Goal: Task Accomplishment & Management: Complete application form

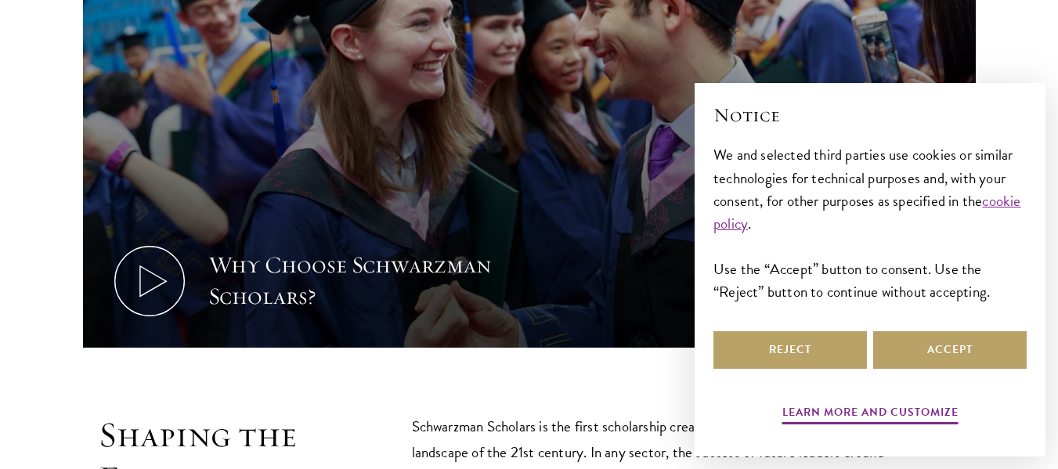
scroll to position [667, 0]
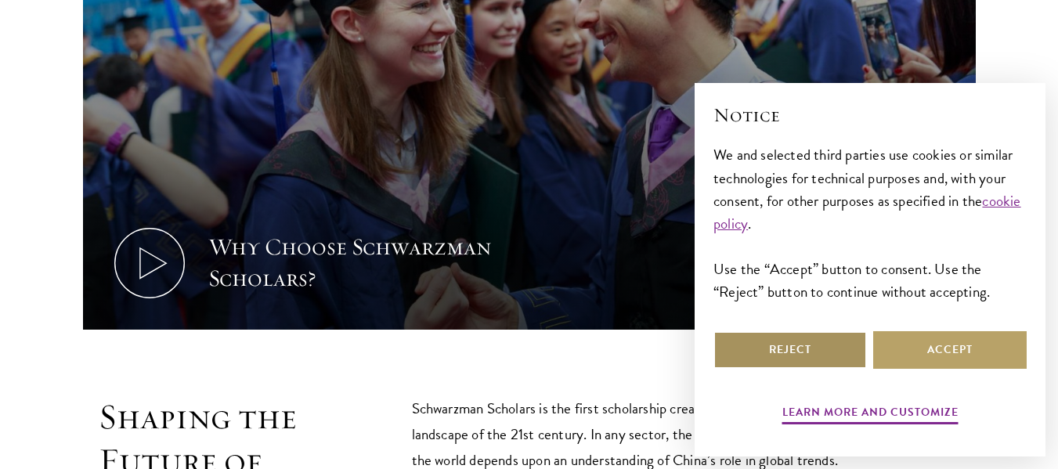
click at [812, 359] on button "Reject" at bounding box center [789, 350] width 153 height 38
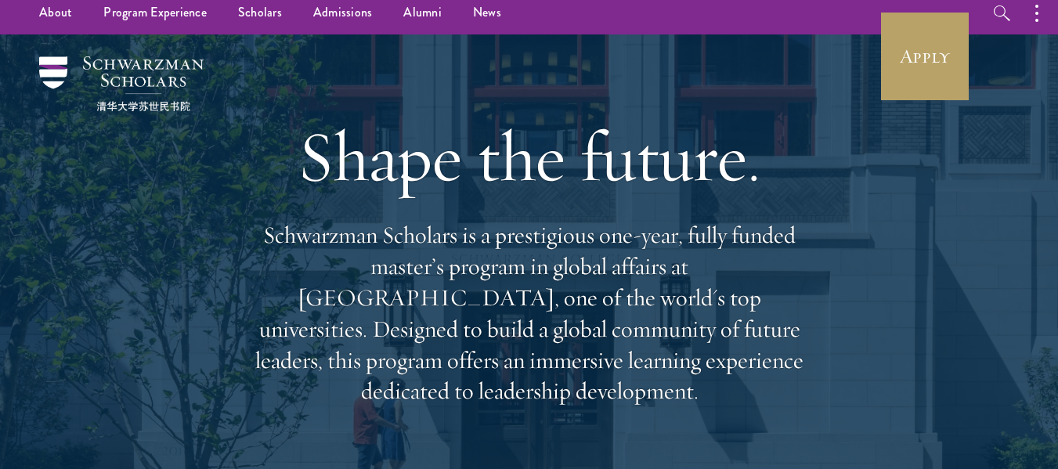
scroll to position [0, 0]
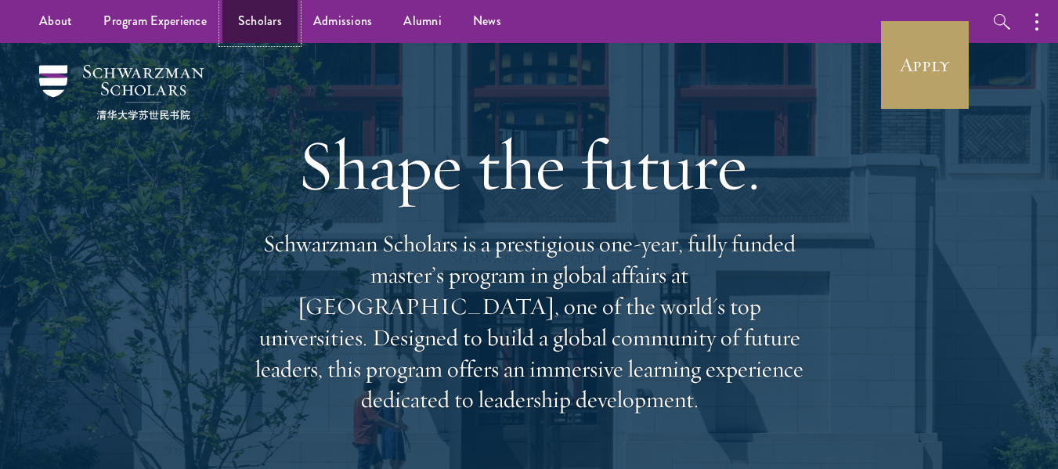
click at [246, 37] on link "Scholars" at bounding box center [259, 21] width 75 height 43
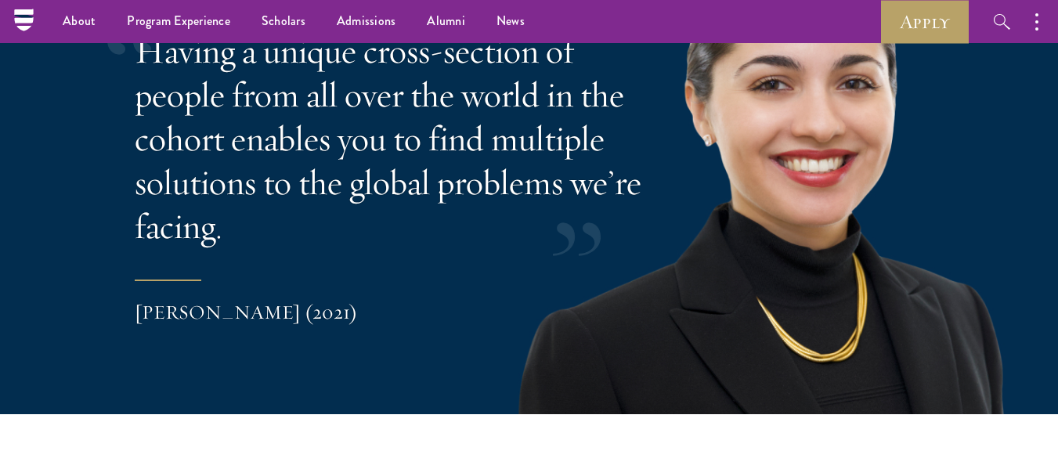
scroll to position [3193, 0]
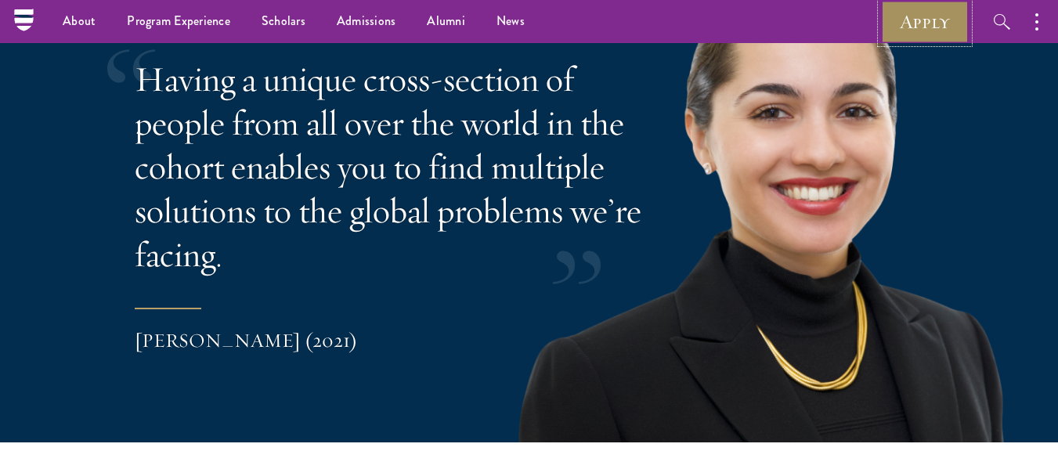
click at [944, 28] on link "Apply" at bounding box center [925, 21] width 88 height 43
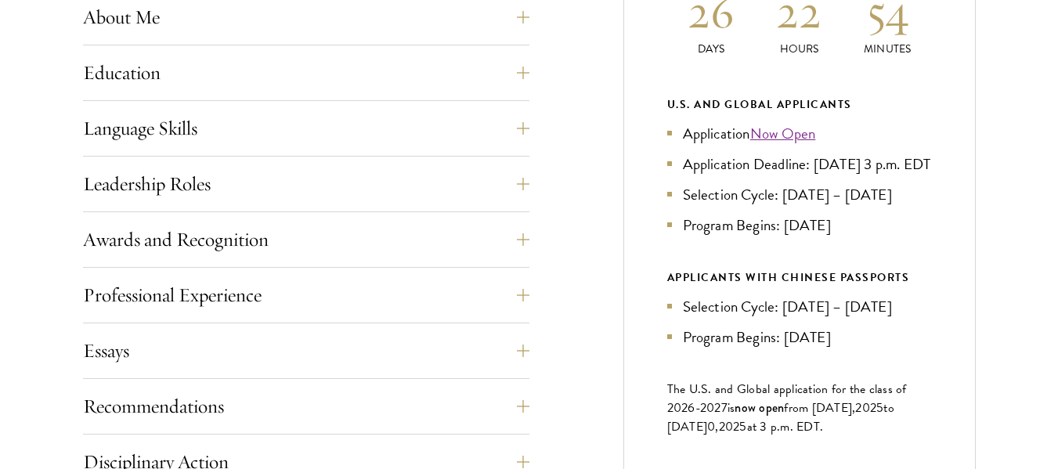
scroll to position [800, 0]
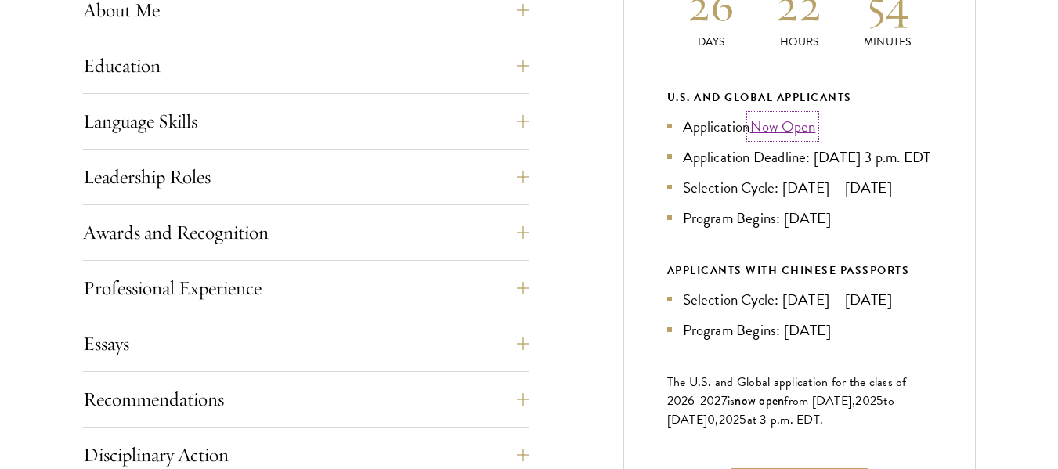
click at [776, 129] on link "Now Open" at bounding box center [783, 126] width 66 height 23
